Goal: Task Accomplishment & Management: Manage account settings

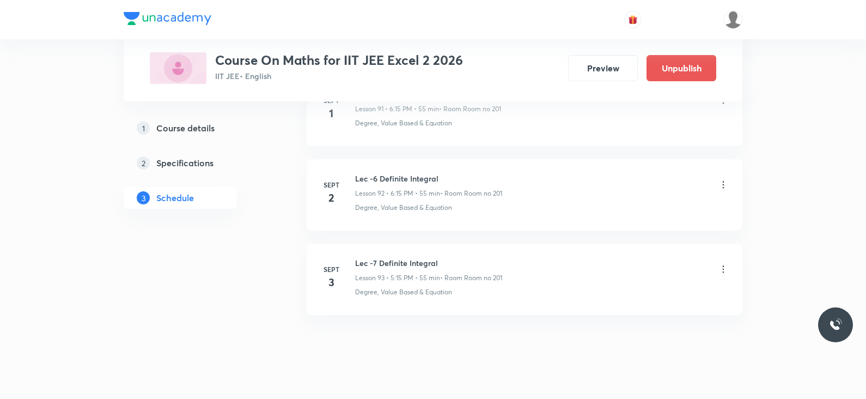
click at [386, 257] on h6 "Lec -7 Definite Integral" at bounding box center [428, 262] width 147 height 11
copy h6 "Lec -7 Definite Integral"
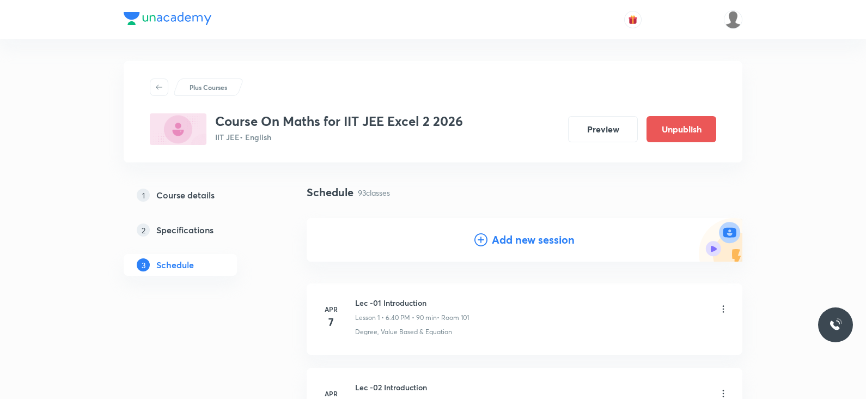
click at [480, 243] on icon at bounding box center [481, 239] width 13 height 13
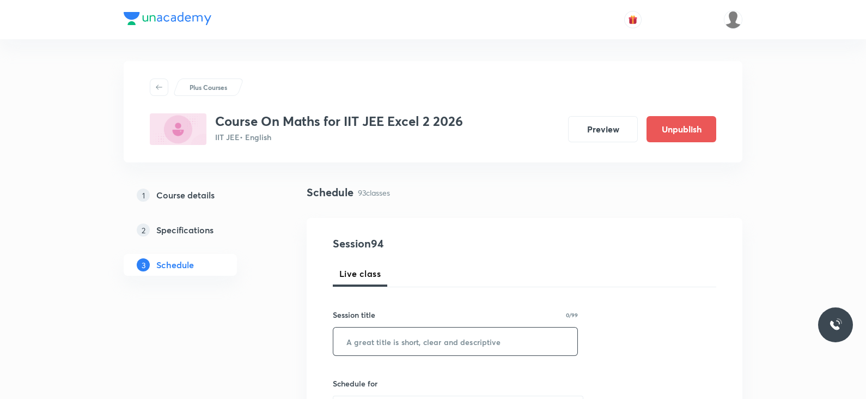
click at [404, 344] on input "text" at bounding box center [456, 342] width 244 height 28
paste input "Lec -7 Definite Integral"
click at [404, 344] on input "Lec -7 Definite Integral" at bounding box center [456, 342] width 244 height 28
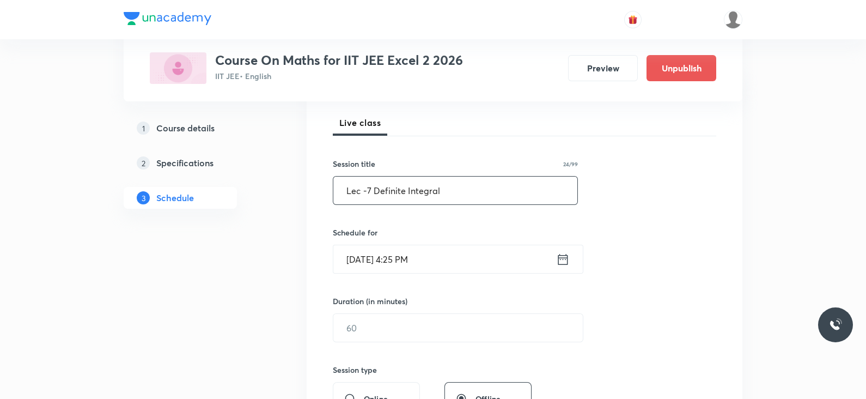
scroll to position [152, 0]
type input "Lec -7 Definite Integral"
click at [562, 257] on icon at bounding box center [563, 258] width 14 height 15
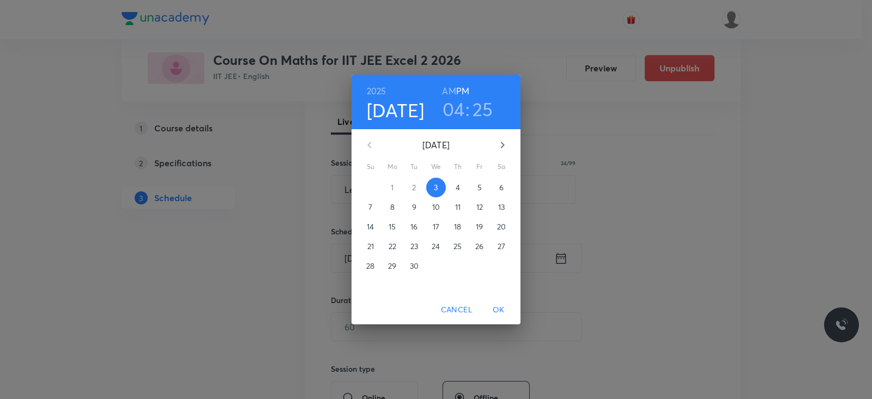
click at [485, 101] on h3 "25" at bounding box center [482, 109] width 21 height 23
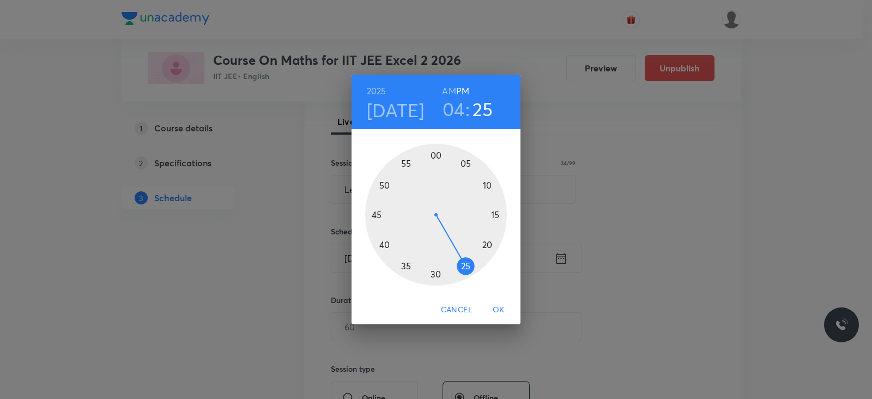
click at [386, 244] on div at bounding box center [436, 215] width 142 height 142
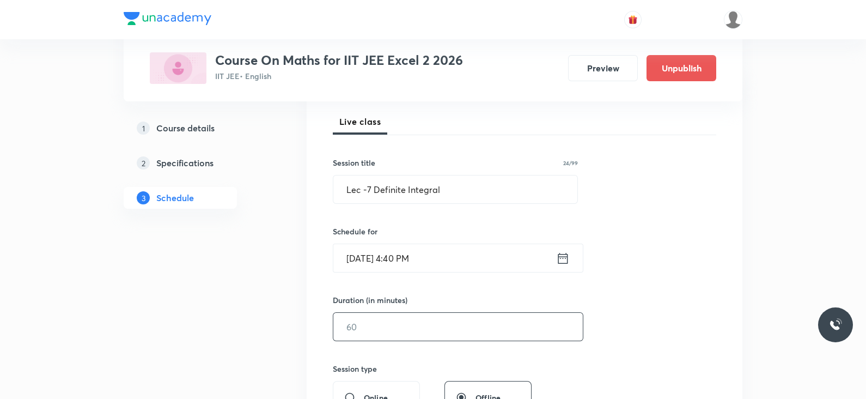
click at [390, 320] on input "text" at bounding box center [459, 327] width 250 height 28
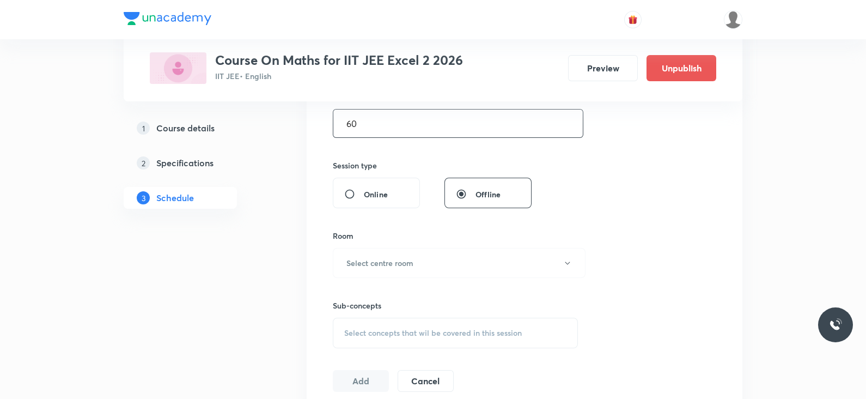
scroll to position [358, 0]
type input "60"
click at [411, 258] on h6 "Select centre room" at bounding box center [380, 259] width 67 height 11
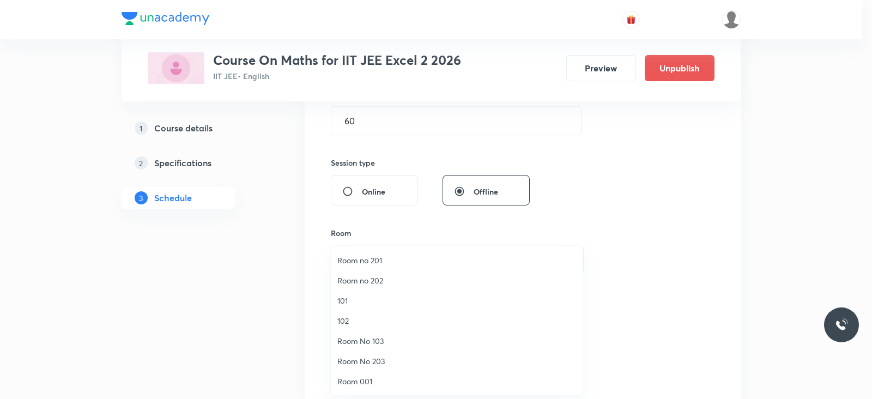
click at [368, 357] on span "Room No 203" at bounding box center [456, 360] width 239 height 11
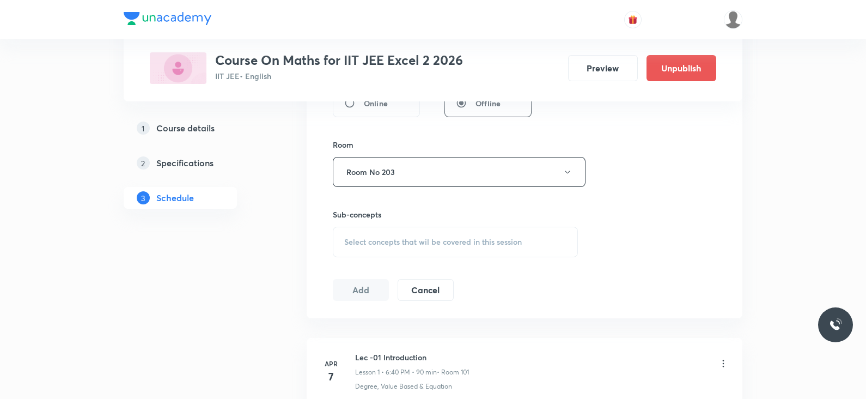
scroll to position [472, 0]
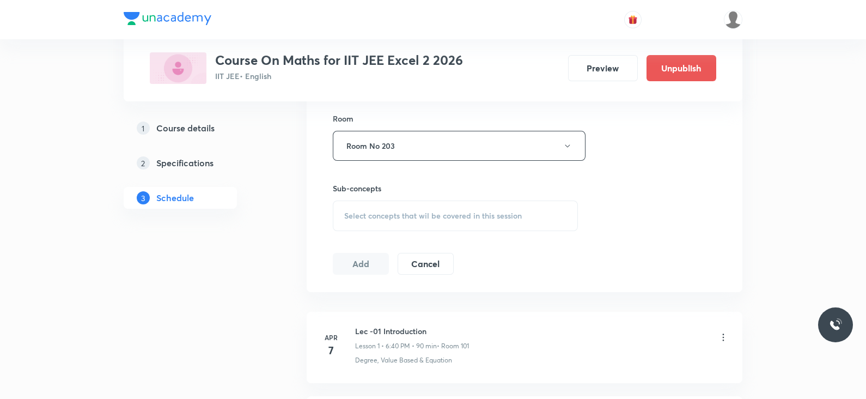
click at [406, 222] on div "Select concepts that wil be covered in this session" at bounding box center [455, 216] width 245 height 31
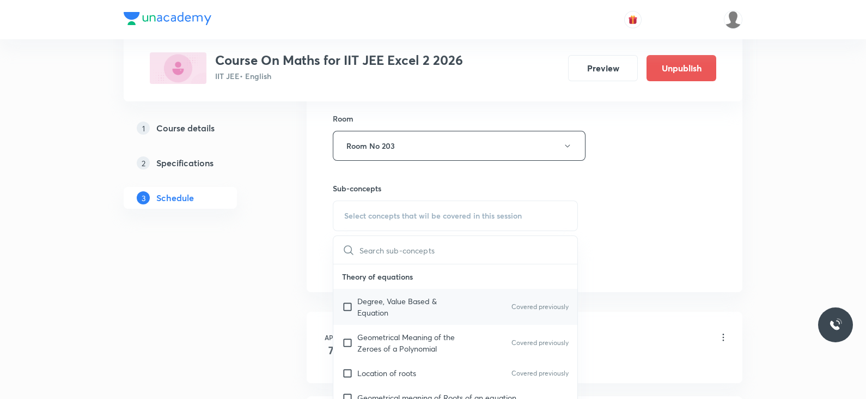
click at [409, 304] on p "Degree, Value Based & Equation" at bounding box center [412, 306] width 110 height 23
checkbox input "true"
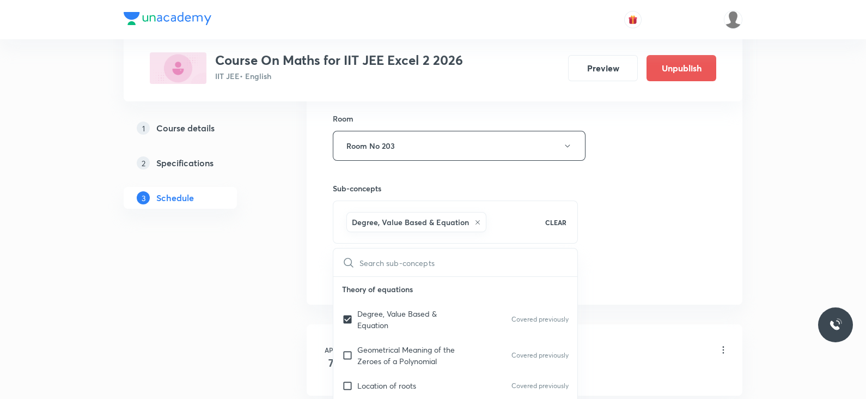
click at [576, 248] on input "text" at bounding box center [469, 262] width 218 height 28
click at [624, 233] on div "Session 94 Live class Session title 24/99 Lec -7 Definite Integral ​ Schedule f…" at bounding box center [525, 25] width 384 height 524
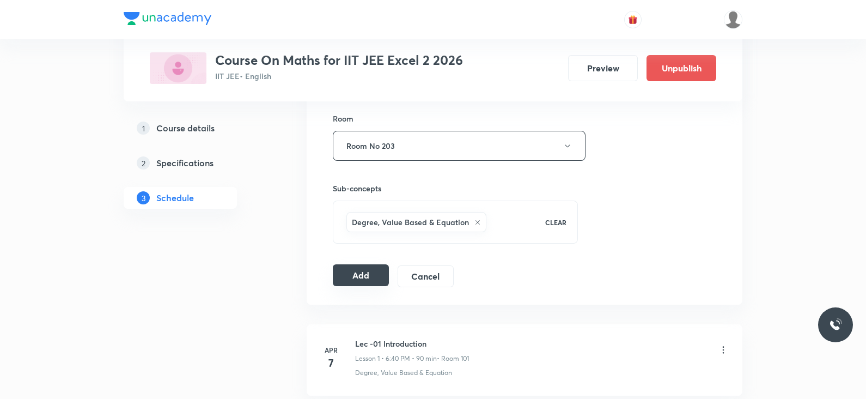
click at [349, 268] on button "Add" at bounding box center [361, 275] width 56 height 22
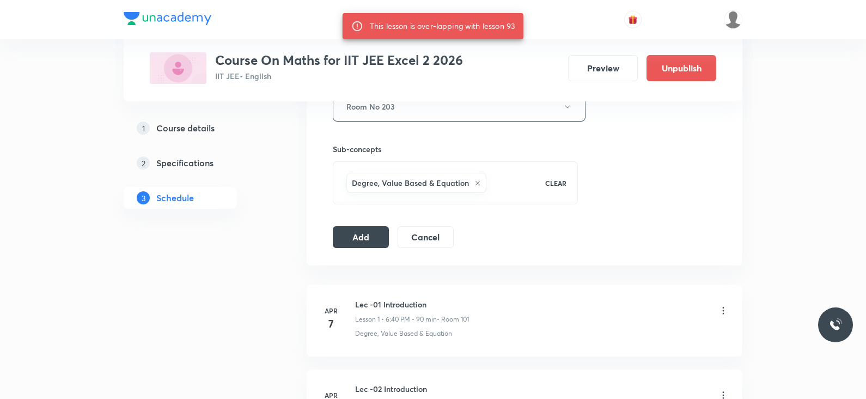
scroll to position [510, 0]
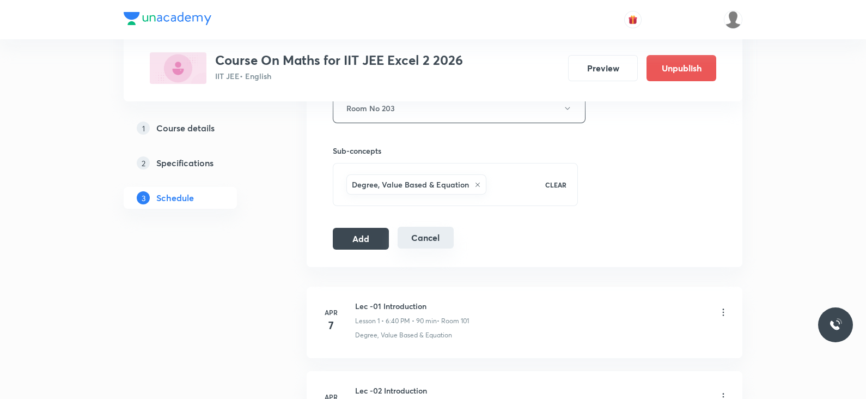
click at [421, 227] on button "Cancel" at bounding box center [426, 238] width 56 height 22
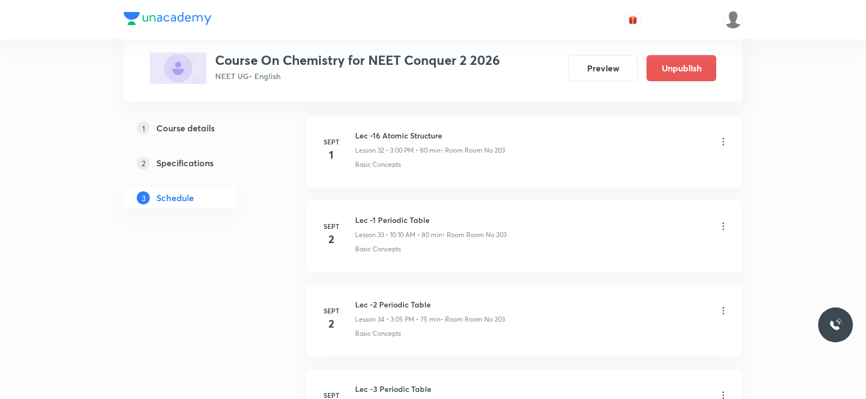
scroll to position [3493, 0]
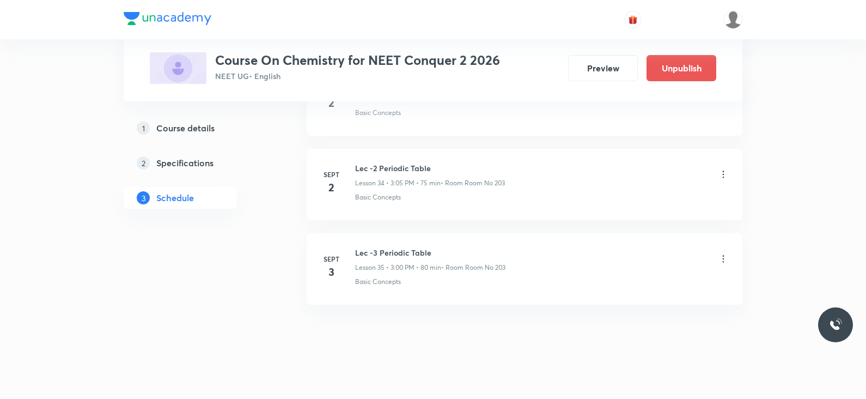
click at [394, 247] on h6 "Lec -3 Periodic Table" at bounding box center [430, 252] width 150 height 11
copy h6 "Lec -3 Periodic Table"
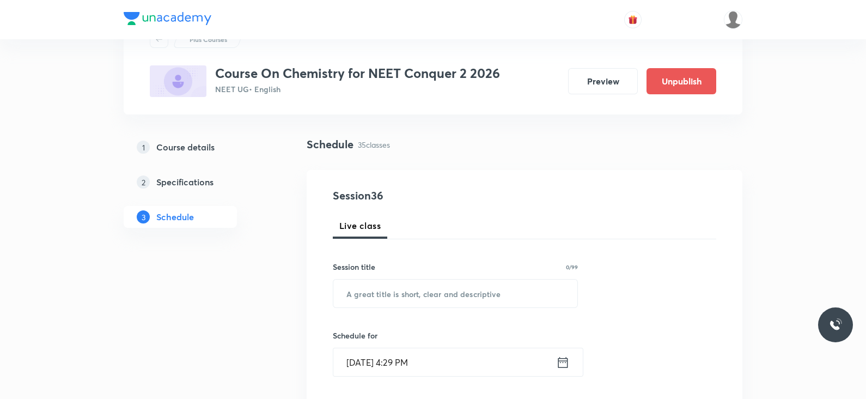
scroll to position [0, 0]
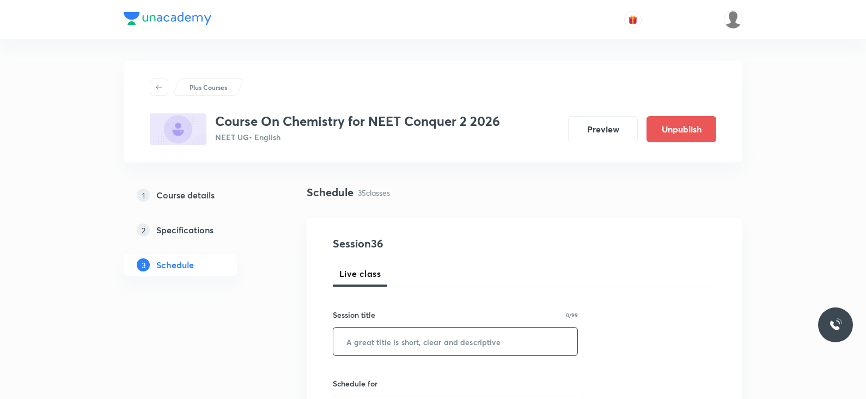
click at [404, 331] on input "text" at bounding box center [456, 342] width 244 height 28
paste input "Lec -3 Periodic Table"
click at [370, 342] on input "Lec -3 Periodic Table" at bounding box center [456, 342] width 244 height 28
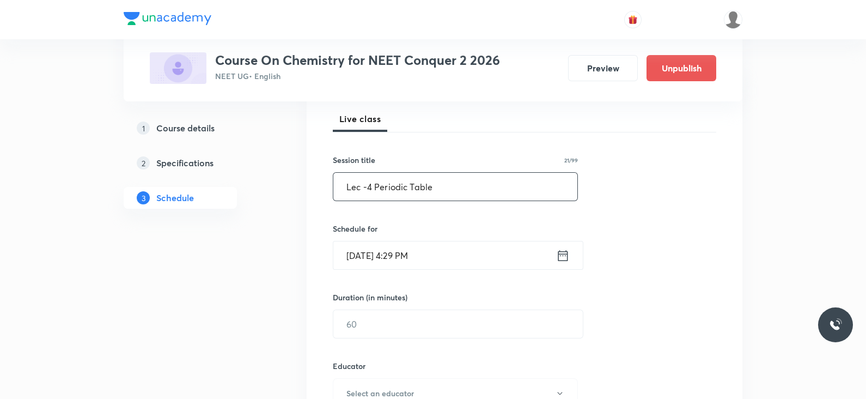
scroll to position [163, 0]
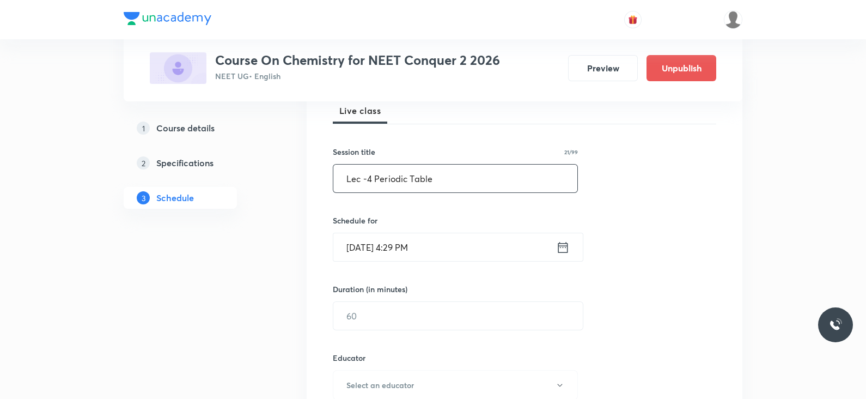
type input "Lec -4 Periodic Table"
click at [571, 241] on div "Sept 3, 2025, 4:29 PM ​" at bounding box center [458, 247] width 251 height 29
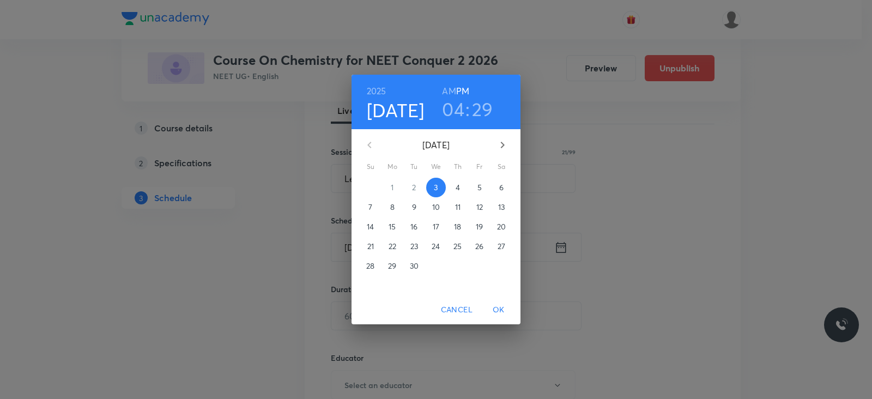
click at [484, 113] on h3 "29" at bounding box center [482, 109] width 21 height 23
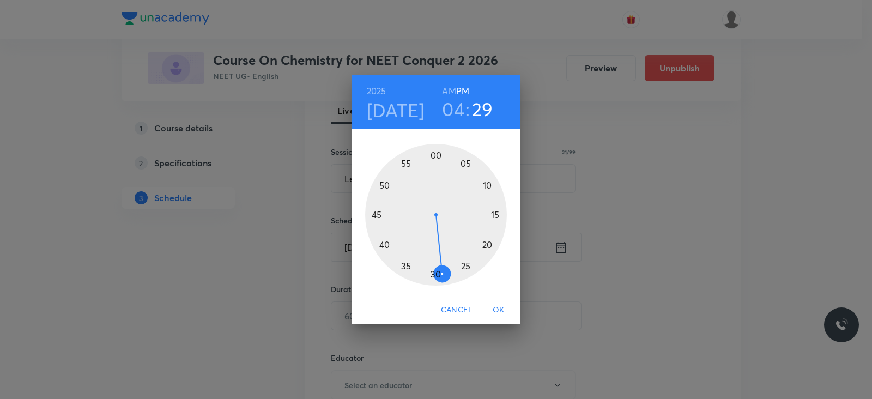
click at [386, 244] on div at bounding box center [436, 215] width 142 height 142
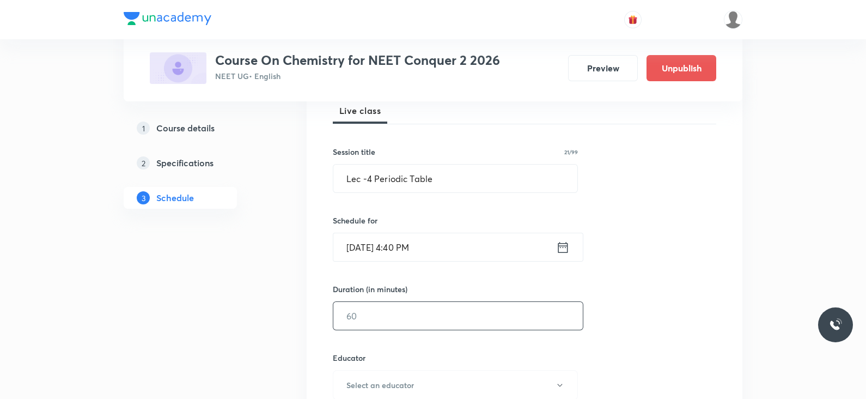
click at [372, 323] on input "text" at bounding box center [459, 316] width 250 height 28
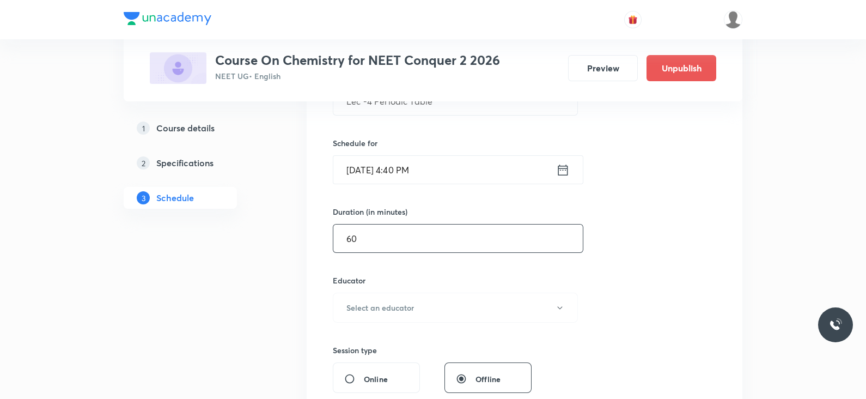
scroll to position [242, 0]
type input "60"
click at [386, 300] on h6 "Select an educator" at bounding box center [381, 305] width 68 height 11
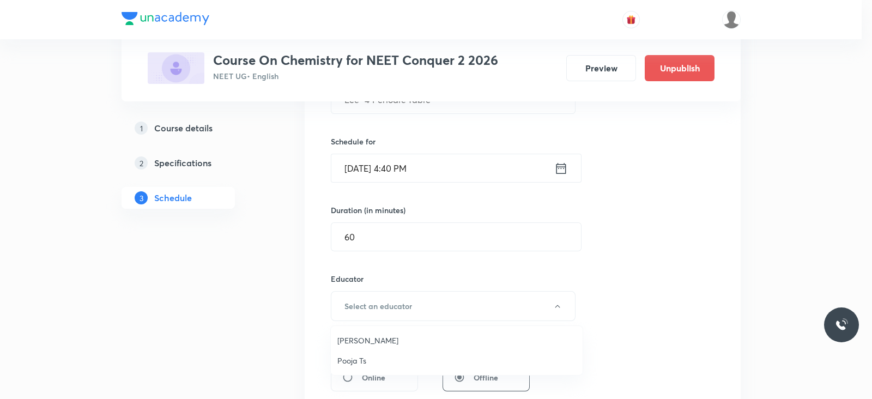
click at [350, 355] on span "Pooja Ts" at bounding box center [456, 360] width 239 height 11
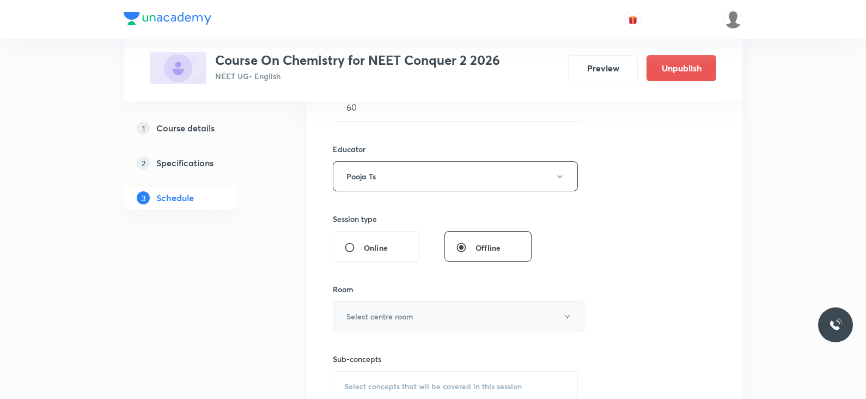
scroll to position [375, 0]
click at [422, 308] on button "Select centre room" at bounding box center [459, 313] width 253 height 30
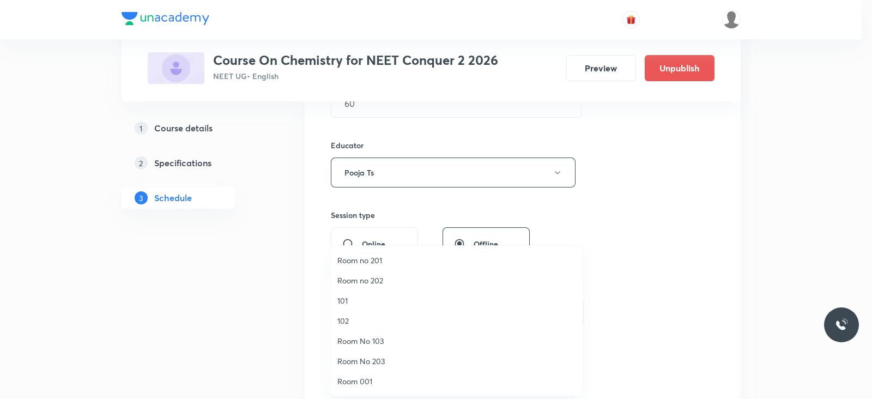
click at [381, 355] on span "Room No 203" at bounding box center [456, 360] width 239 height 11
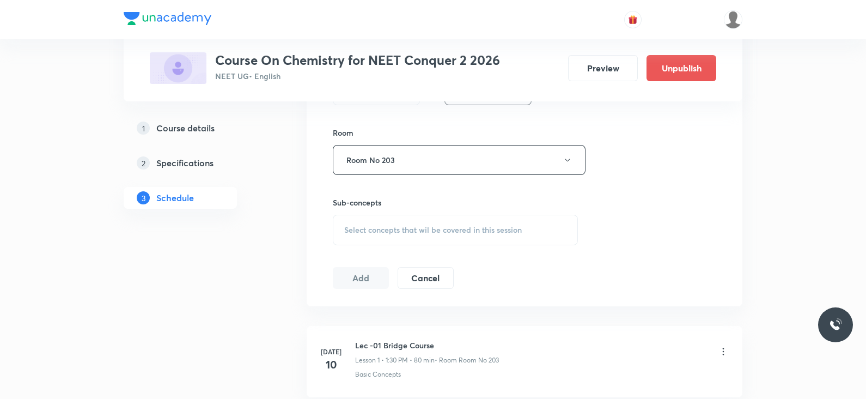
scroll to position [539, 0]
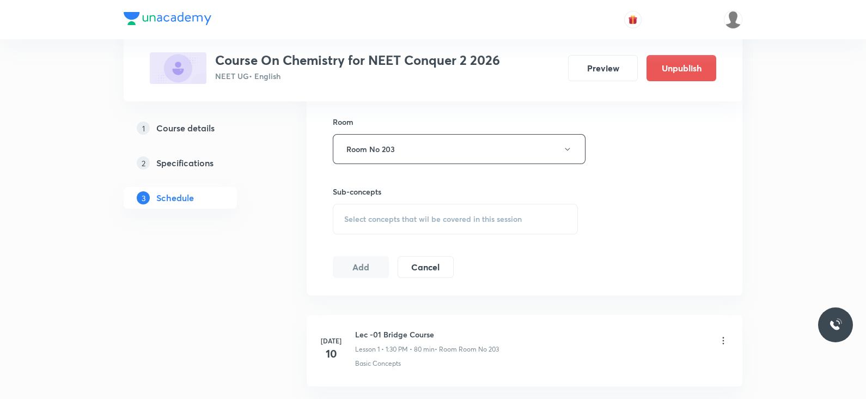
click at [427, 225] on div "Select concepts that wil be covered in this session" at bounding box center [455, 219] width 245 height 31
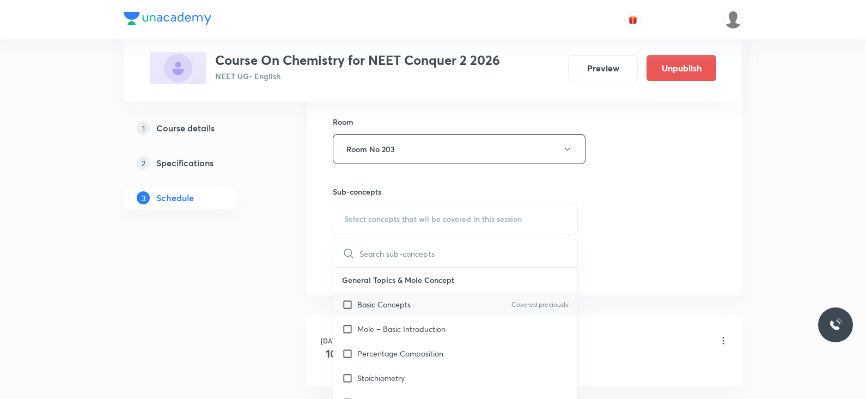
click at [409, 295] on div "Basic Concepts Covered previously" at bounding box center [456, 304] width 244 height 25
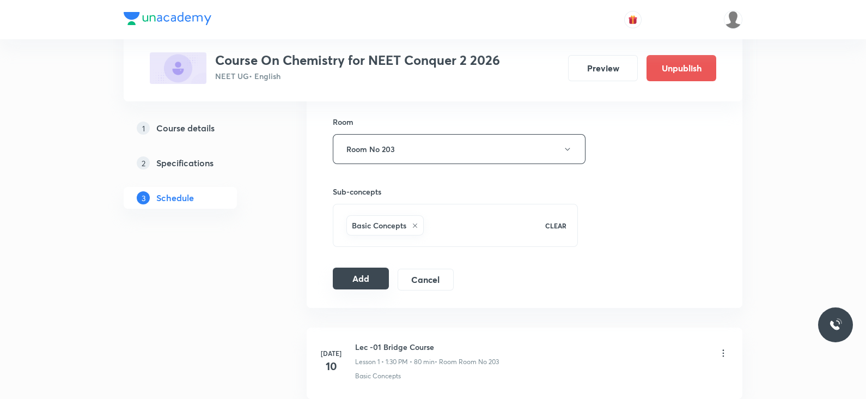
click at [366, 278] on button "Add" at bounding box center [361, 279] width 56 height 22
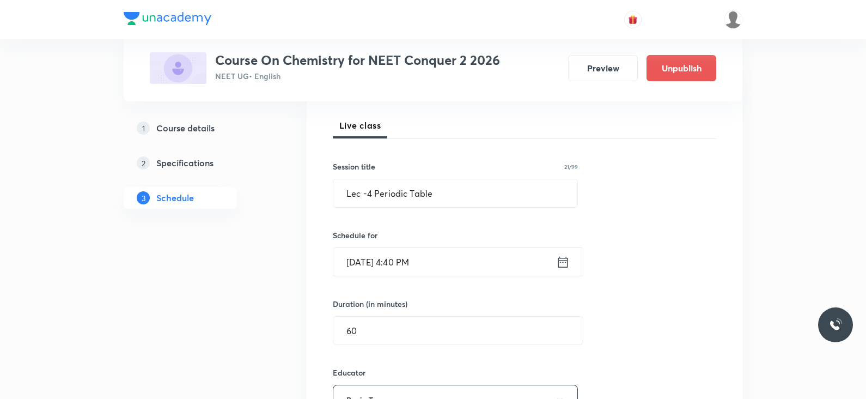
scroll to position [148, 0]
